Goal: Information Seeking & Learning: Learn about a topic

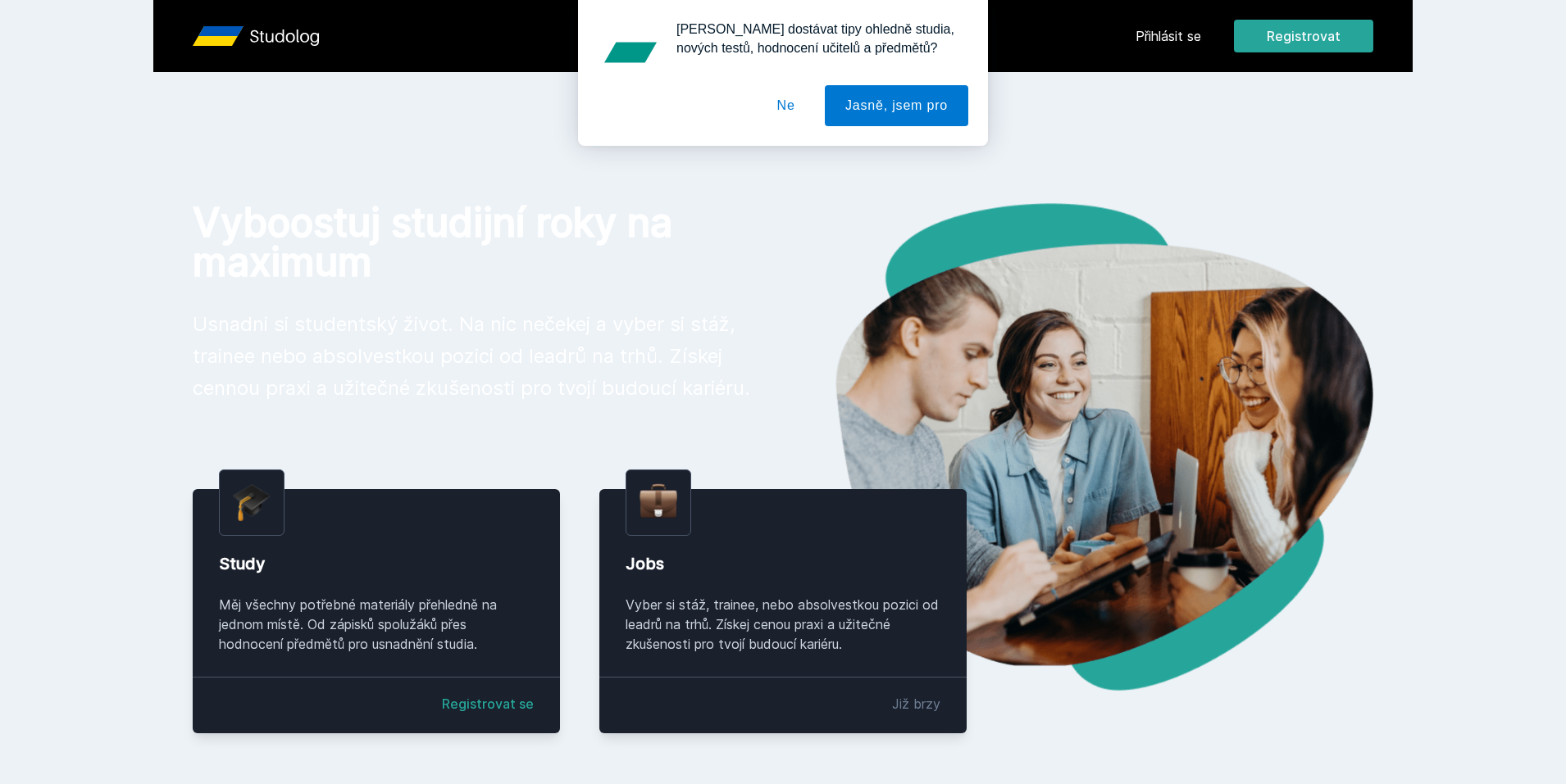
drag, startPoint x: 778, startPoint y: 110, endPoint x: 804, endPoint y: 174, distance: 69.1
click at [804, 174] on body "Přihlásit se Registrovat Vyboostuj studijní roky na maximum Usnadni si students…" at bounding box center [783, 622] width 1566 height 1245
click at [797, 100] on button "Ne" at bounding box center [786, 106] width 59 height 41
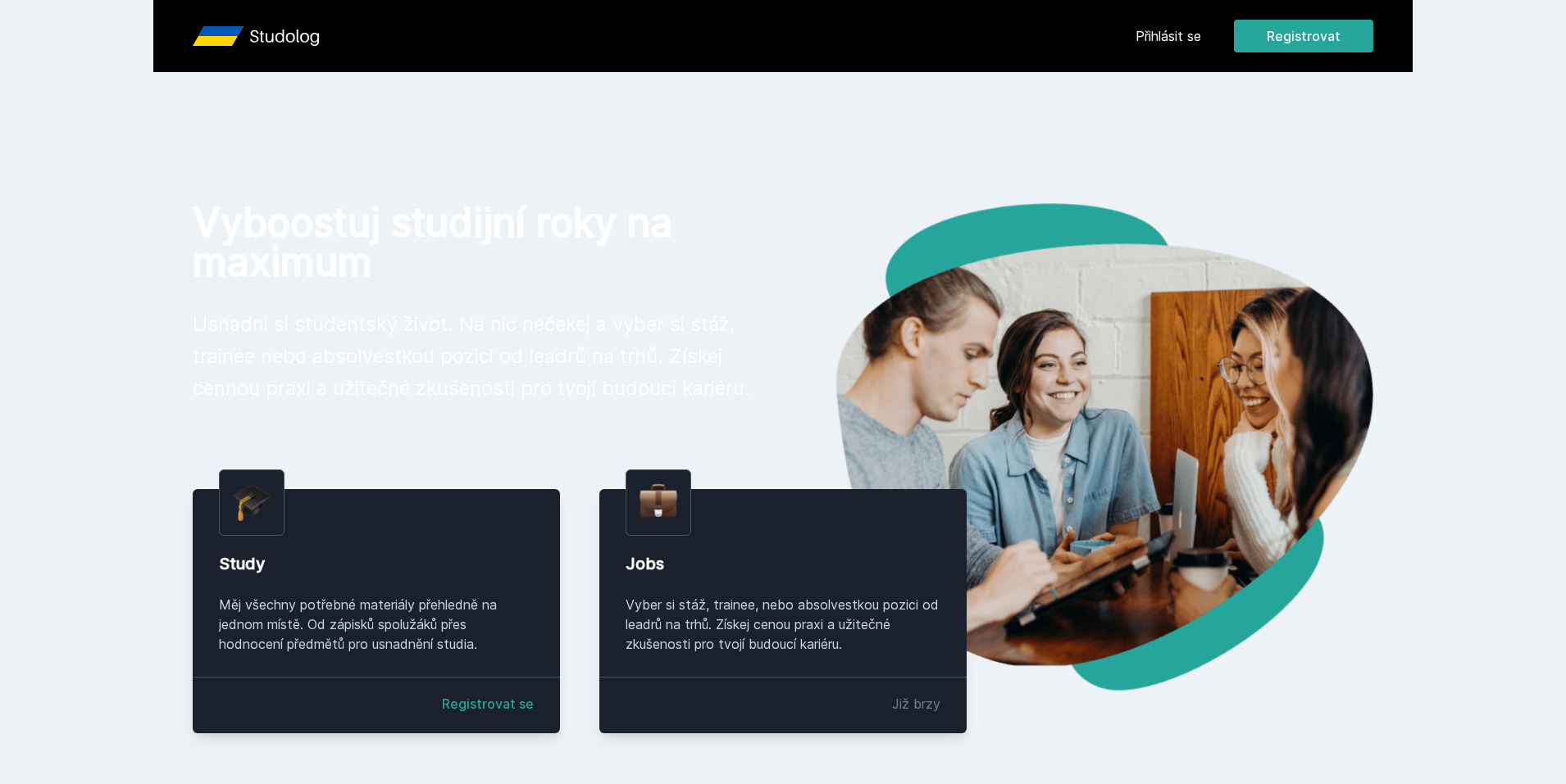
click at [1192, 39] on link "Přihlásit se" at bounding box center [1168, 36] width 66 height 20
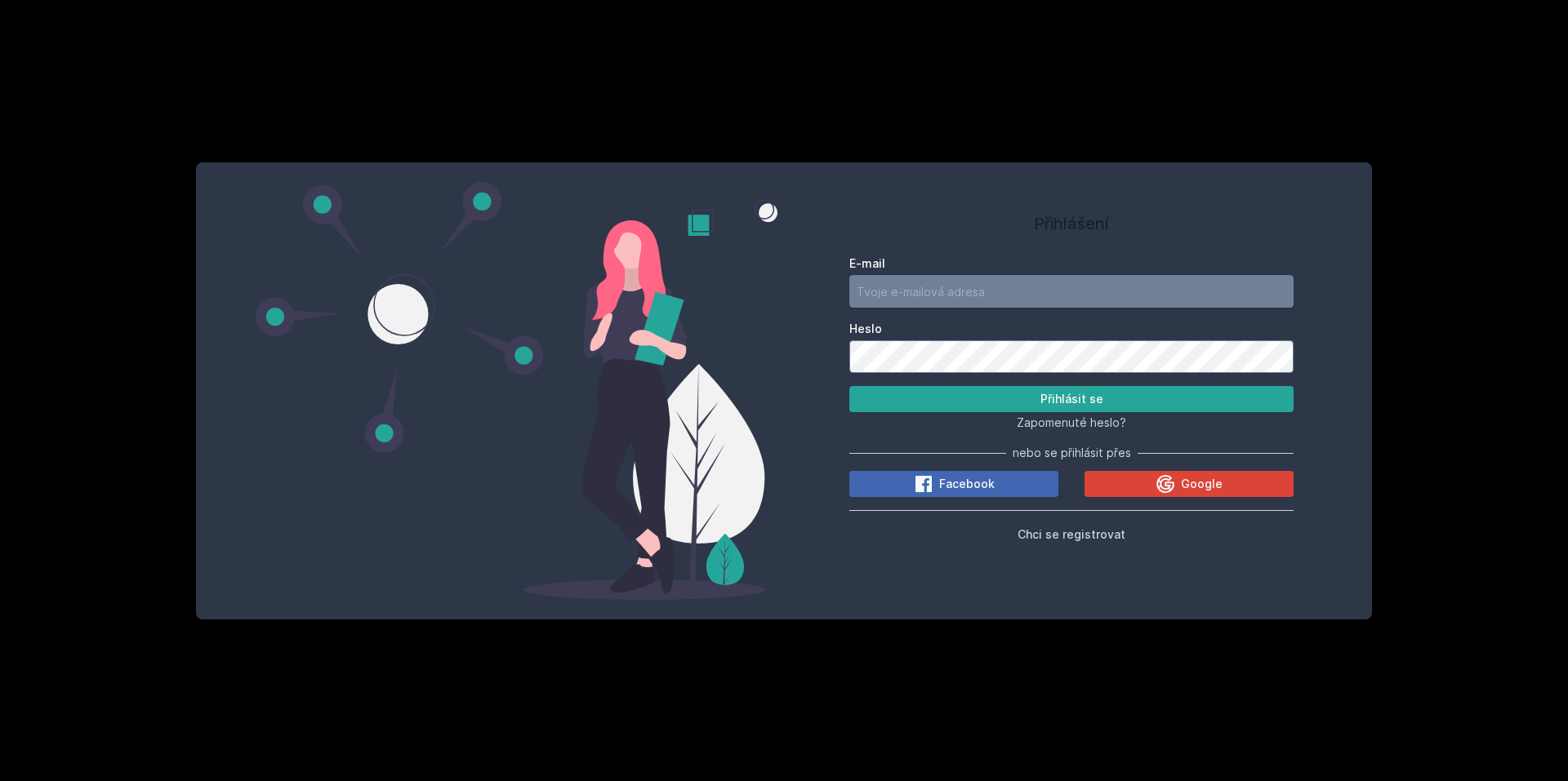
click at [1013, 283] on input "E-mail" at bounding box center [1071, 291] width 445 height 32
type input "[EMAIL_ADDRESS][DOMAIN_NAME]"
click at [1166, 405] on button "Přihlásit se" at bounding box center [1071, 399] width 445 height 26
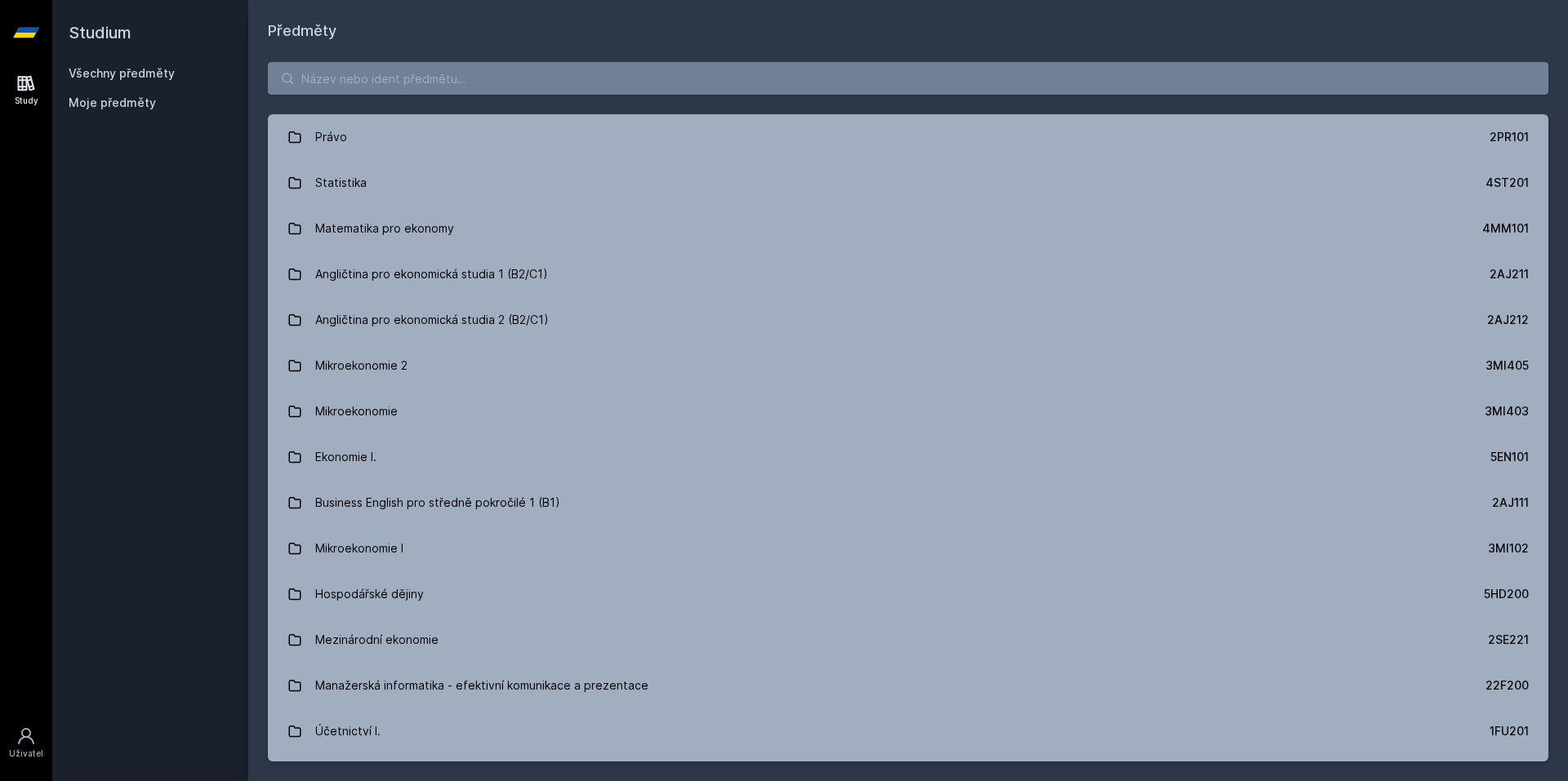
click at [292, 74] on icon at bounding box center [287, 78] width 13 height 13
click at [308, 71] on input "search" at bounding box center [907, 78] width 1280 height 32
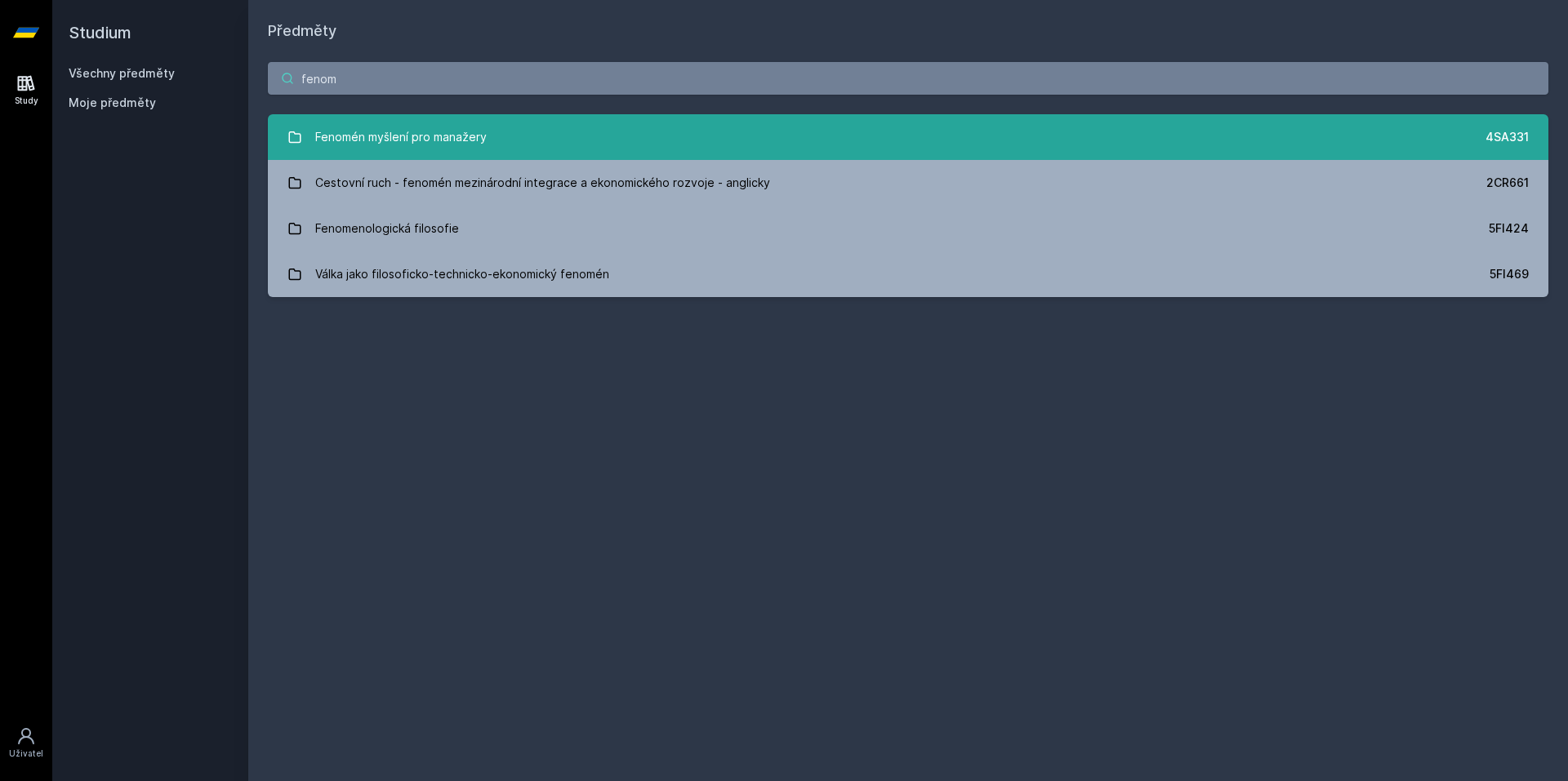
type input "fenom"
click at [346, 123] on div "Fenomén myšlení pro manažery" at bounding box center [400, 137] width 171 height 32
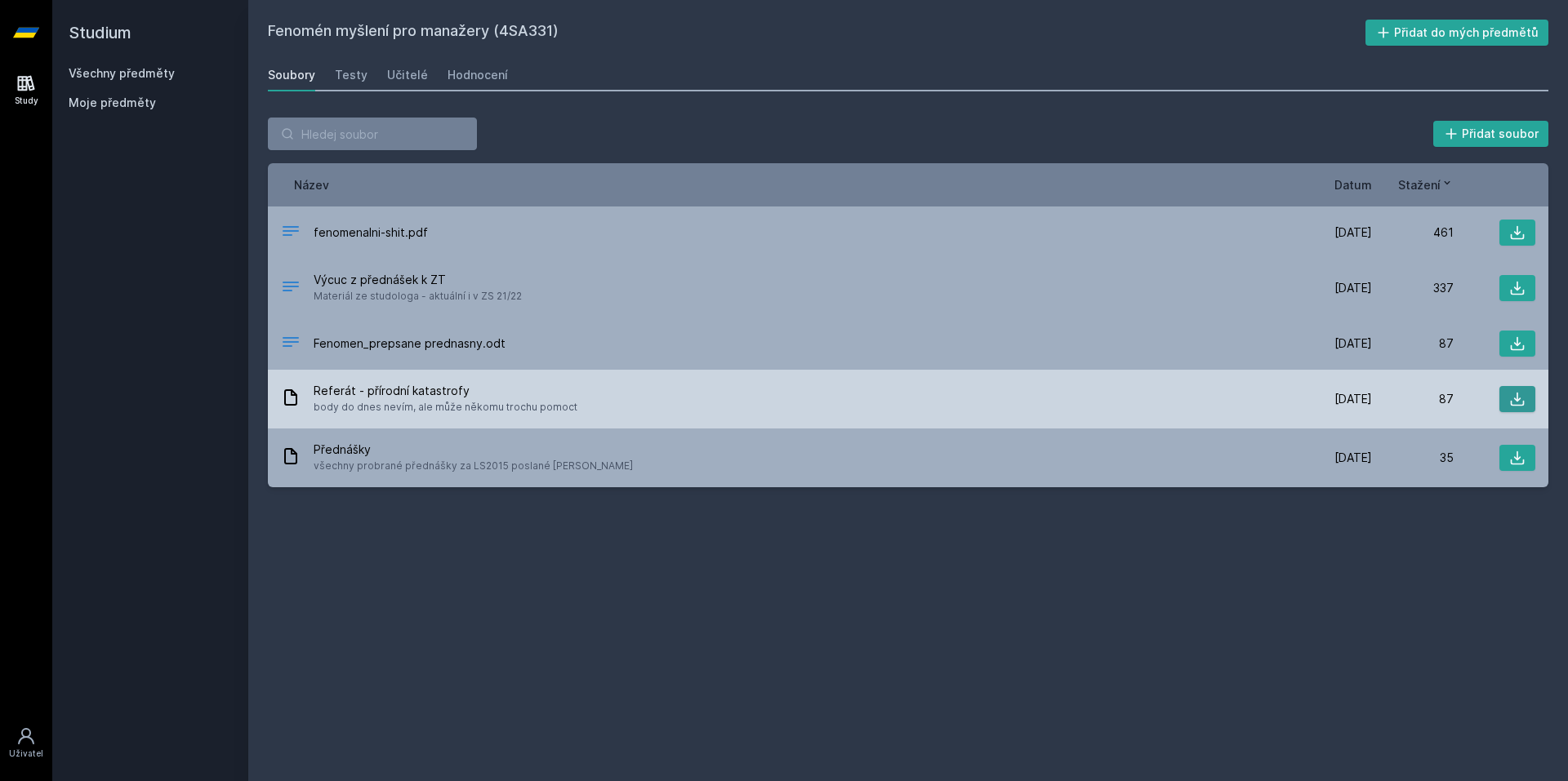
click at [1518, 388] on button at bounding box center [1517, 399] width 36 height 26
